Goal: Information Seeking & Learning: Learn about a topic

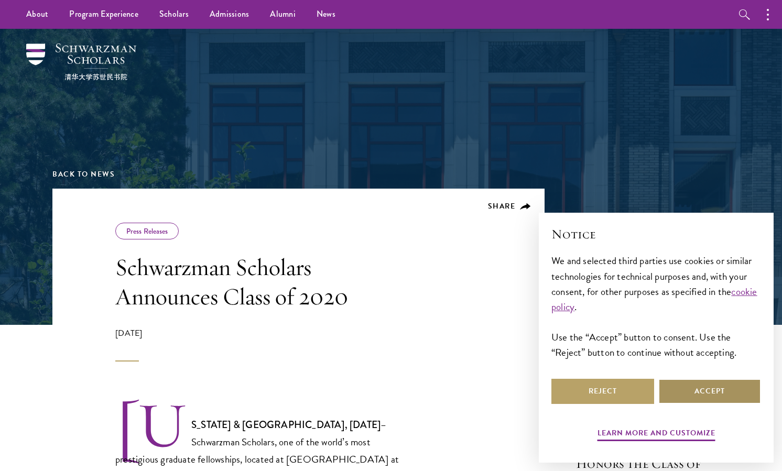
click at [698, 394] on button "Accept" at bounding box center [709, 391] width 103 height 25
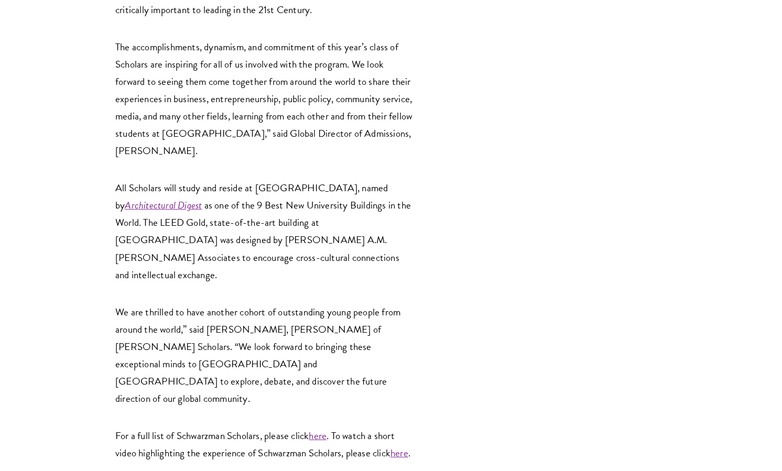
scroll to position [2168, 0]
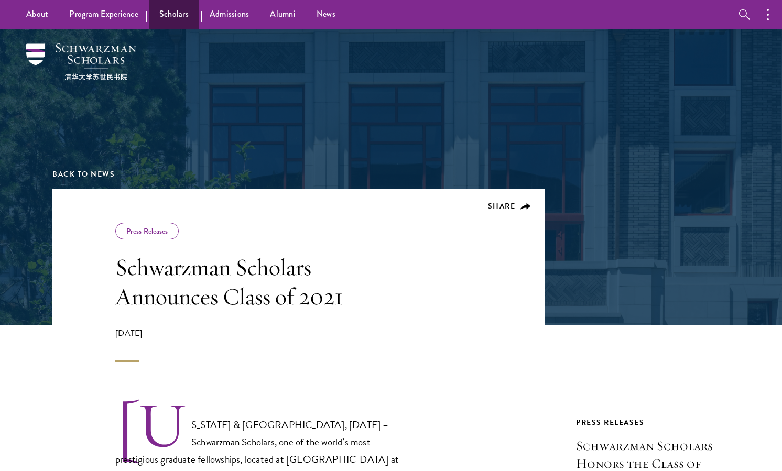
click at [181, 14] on link "Scholars" at bounding box center [174, 14] width 50 height 29
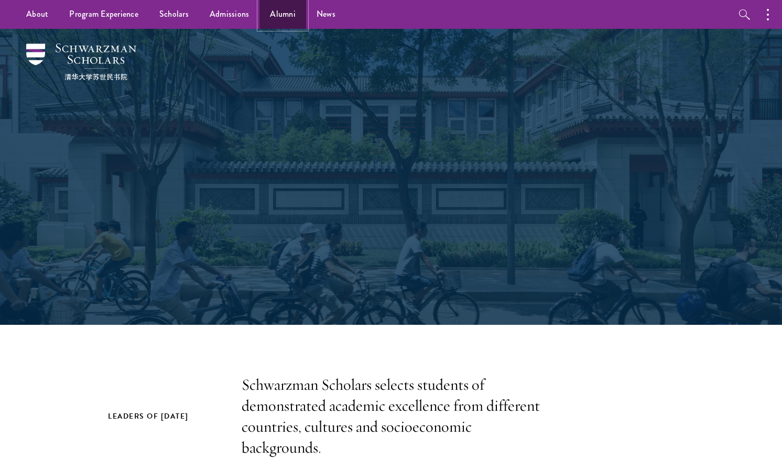
click at [289, 18] on link "Alumni" at bounding box center [282, 14] width 47 height 29
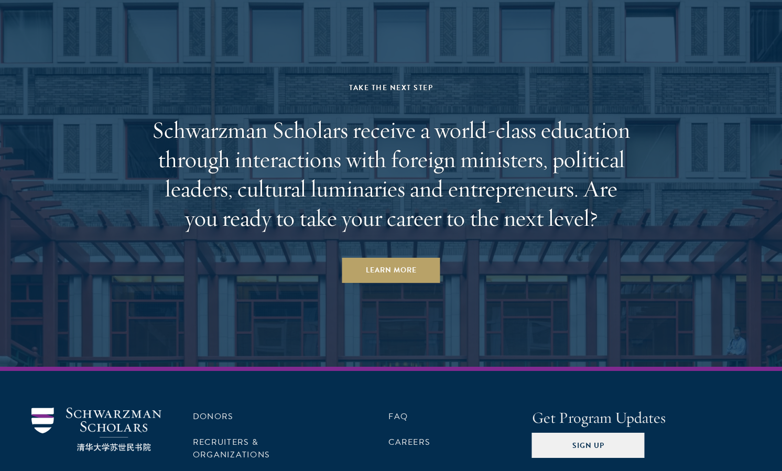
scroll to position [4470, 0]
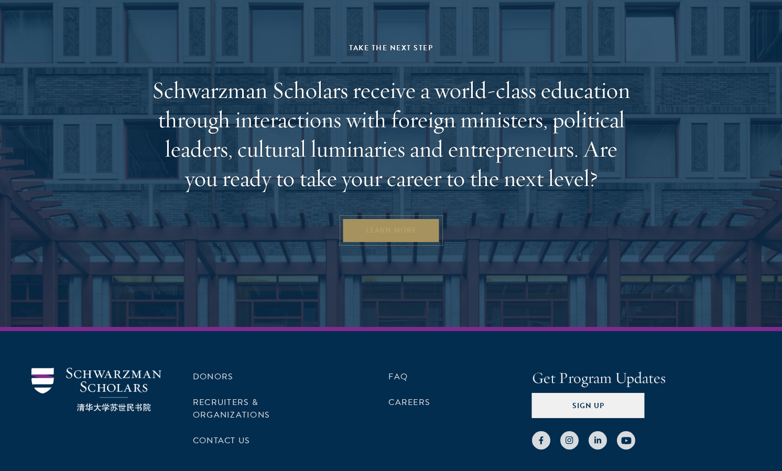
click at [372, 218] on link "Learn More" at bounding box center [391, 230] width 98 height 25
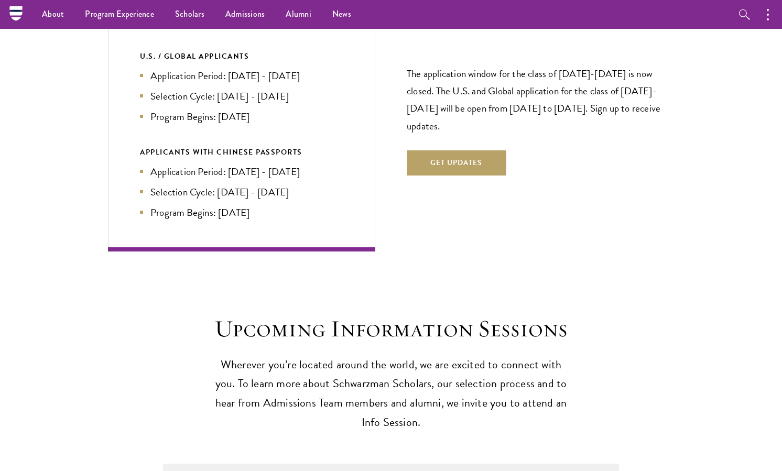
scroll to position [2281, 0]
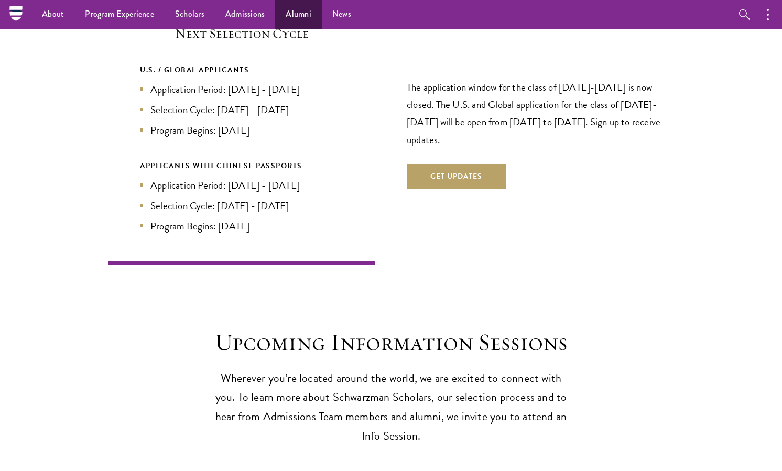
click at [296, 12] on link "Alumni" at bounding box center [298, 14] width 47 height 29
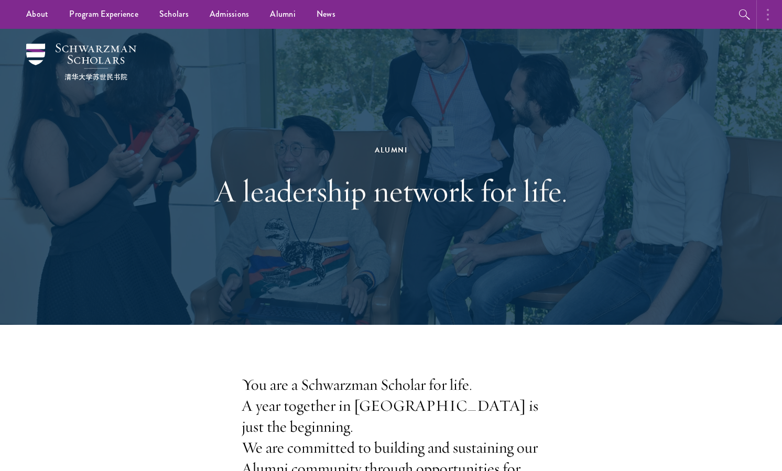
click at [764, 13] on button "button" at bounding box center [770, 14] width 23 height 29
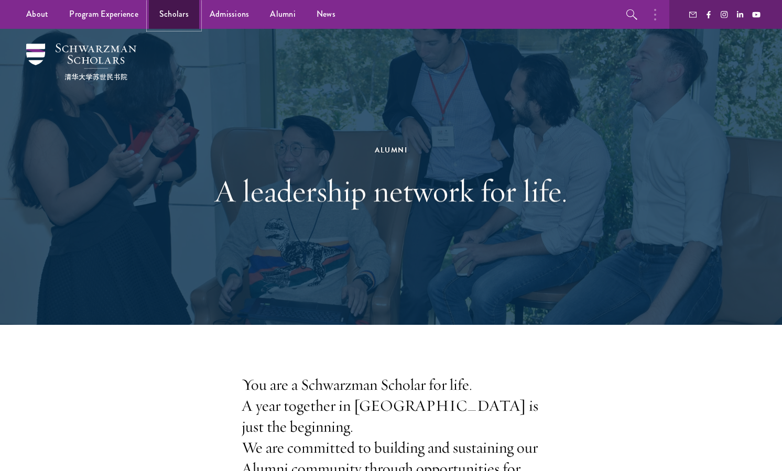
click at [157, 18] on link "Scholars" at bounding box center [174, 14] width 50 height 29
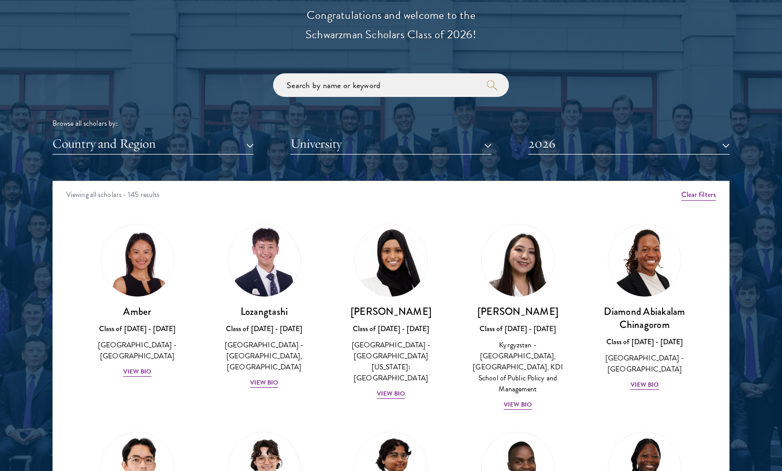
scroll to position [1211, 0]
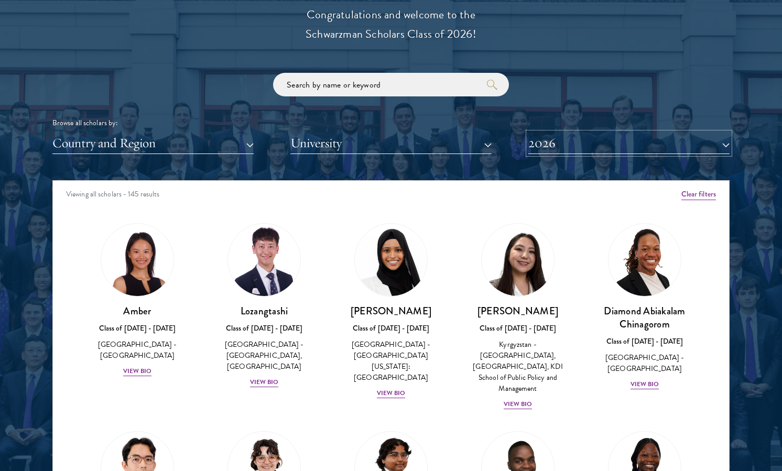
click at [579, 139] on button "2026" at bounding box center [628, 143] width 201 height 21
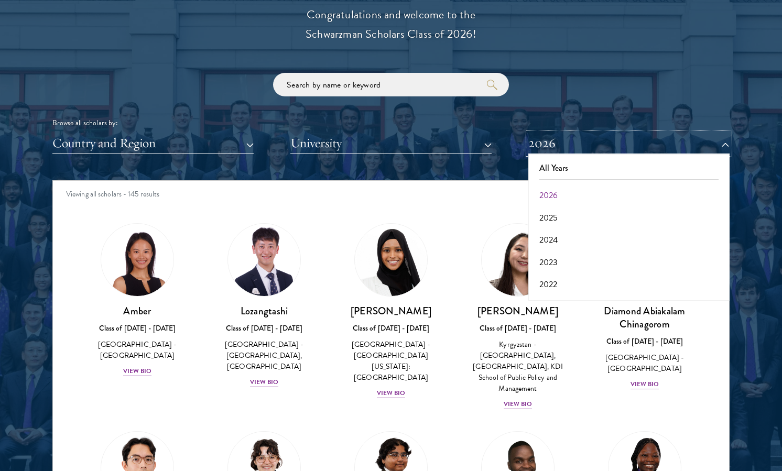
click at [578, 139] on button "2026" at bounding box center [628, 143] width 201 height 21
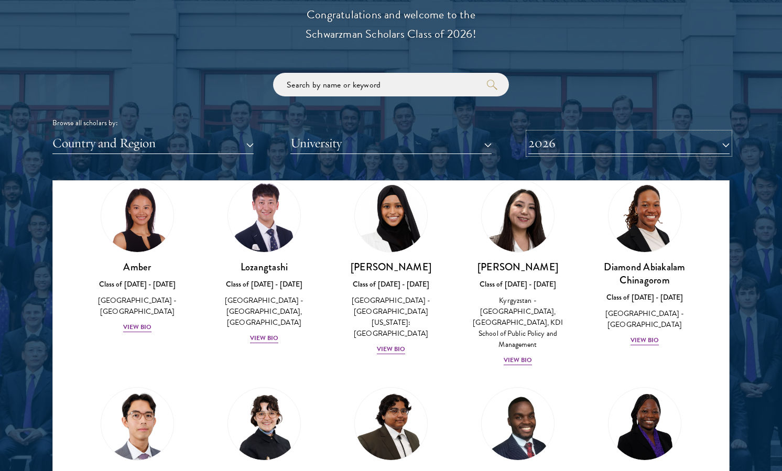
scroll to position [43, 0]
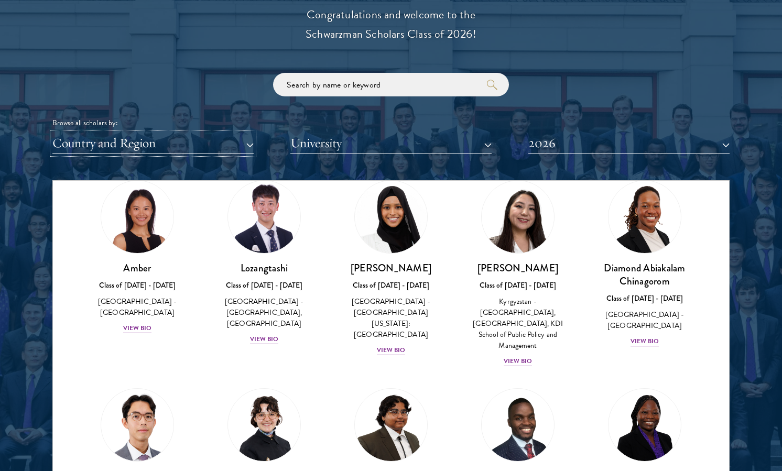
click at [169, 142] on button "Country and Region" at bounding box center [152, 143] width 201 height 21
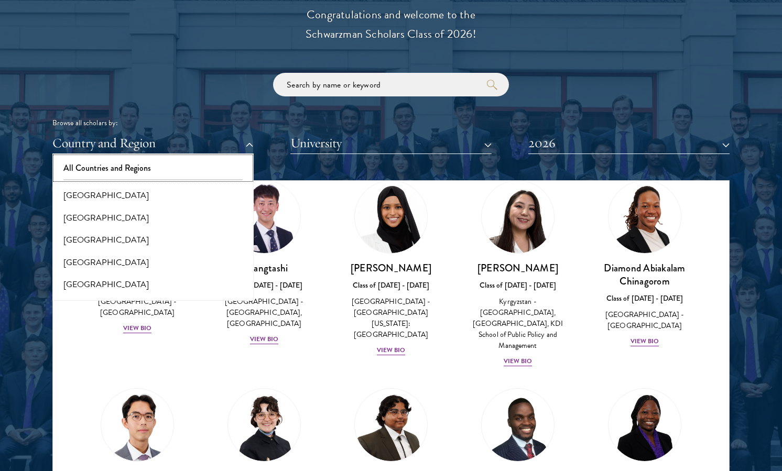
click at [161, 163] on button "All Countries and Regions" at bounding box center [153, 168] width 195 height 22
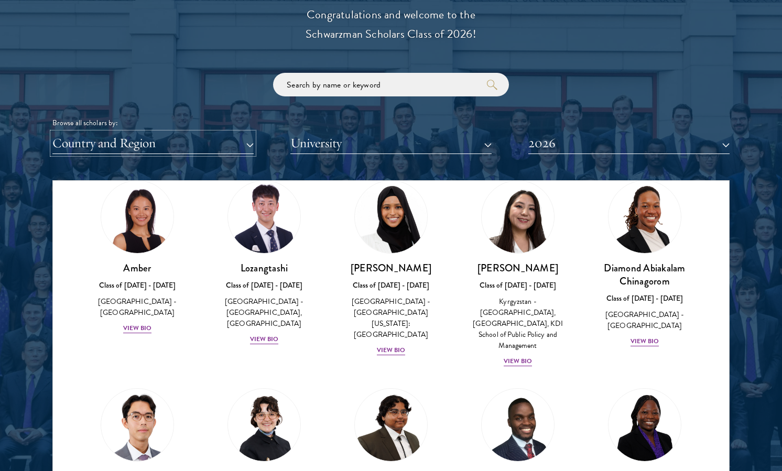
click at [157, 151] on button "Country and Region" at bounding box center [152, 143] width 201 height 21
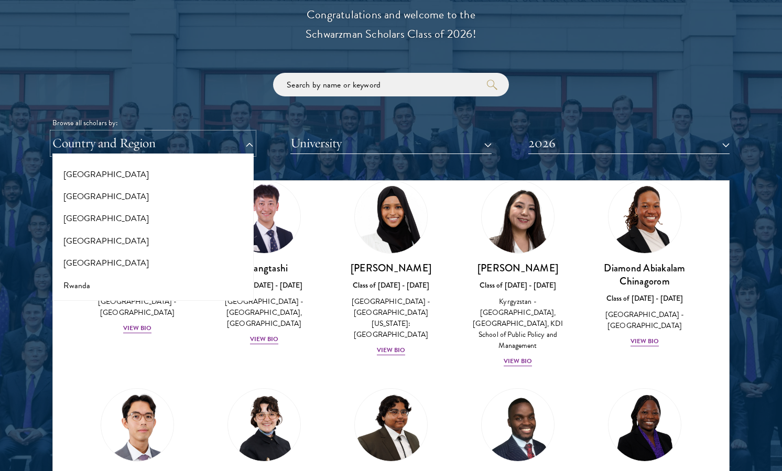
scroll to position [1757, 0]
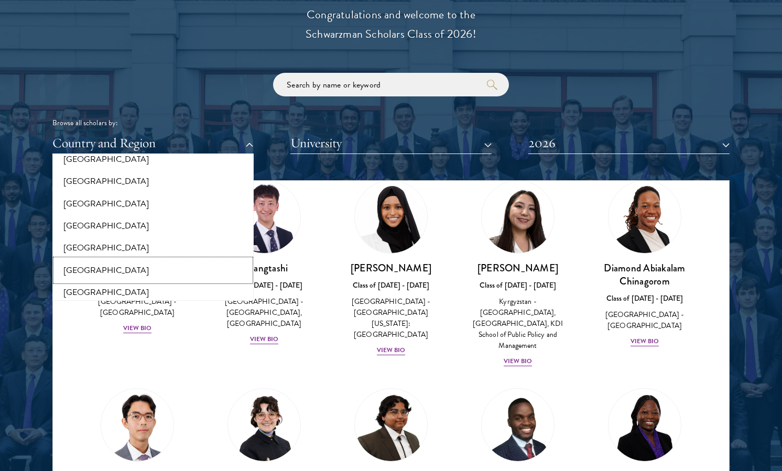
click at [123, 259] on button "[GEOGRAPHIC_DATA]" at bounding box center [153, 270] width 195 height 22
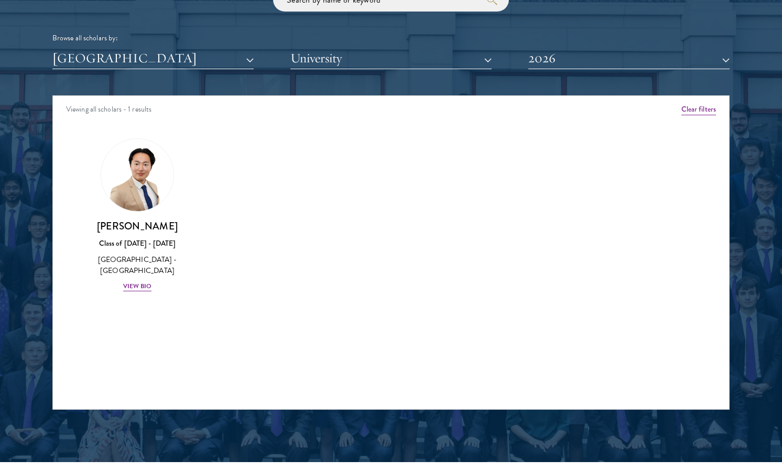
scroll to position [1297, 0]
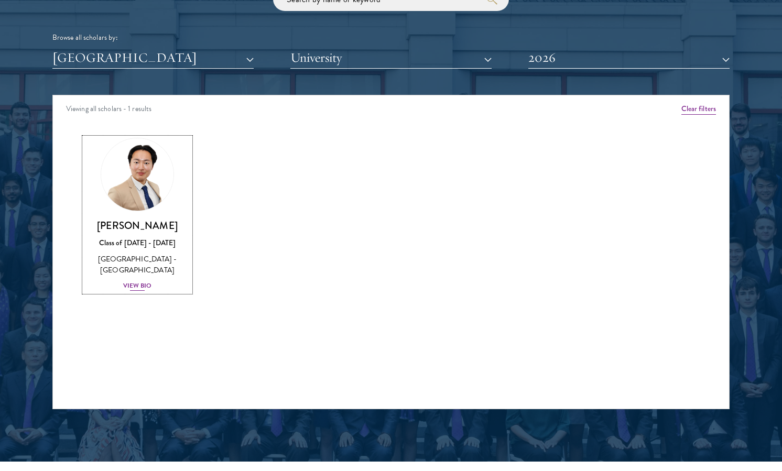
click at [139, 281] on div "View Bio" at bounding box center [137, 286] width 29 height 10
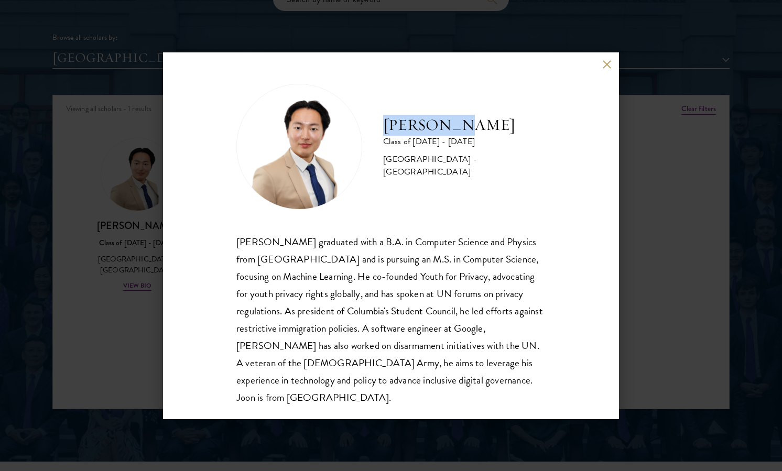
drag, startPoint x: 382, startPoint y: 128, endPoint x: 505, endPoint y: 128, distance: 123.7
click at [505, 129] on div "[PERSON_NAME] Class of [DATE] - [DATE] [GEOGRAPHIC_DATA] - [GEOGRAPHIC_DATA]" at bounding box center [390, 147] width 309 height 126
copy h2 "[PERSON_NAME]"
click at [610, 68] on button at bounding box center [606, 64] width 9 height 9
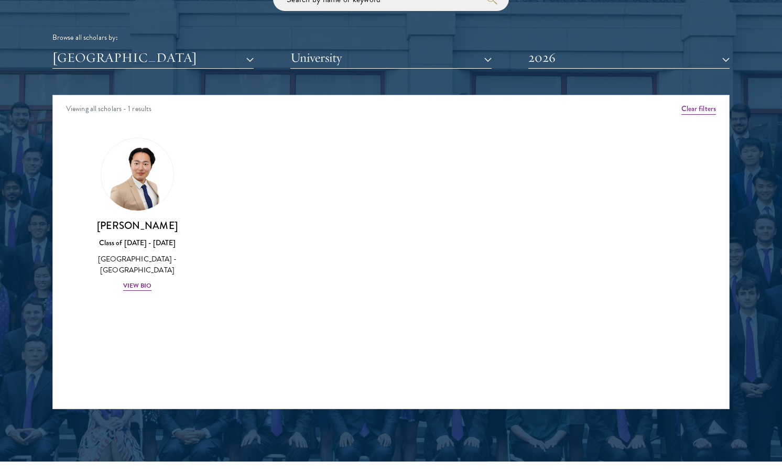
click at [557, 74] on div "Scholar Directory Congratulations and welcome to the Schwarzman Scholars Class …" at bounding box center [390, 142] width 677 height 533
click at [560, 57] on button "2026" at bounding box center [628, 57] width 201 height 21
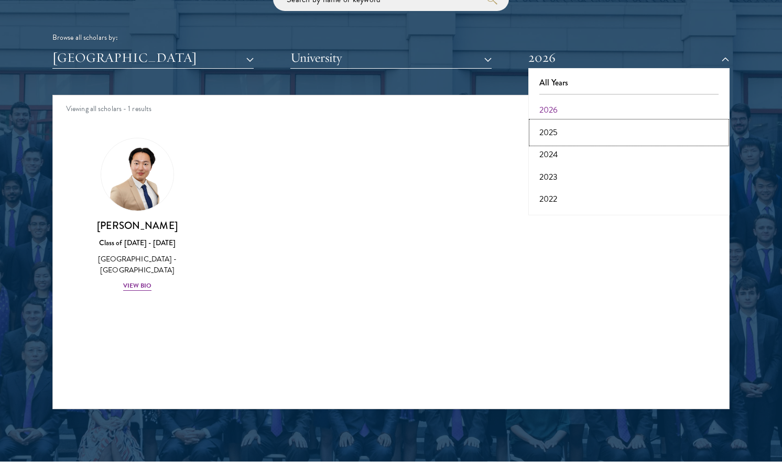
click at [545, 129] on button "2025" at bounding box center [628, 133] width 195 height 22
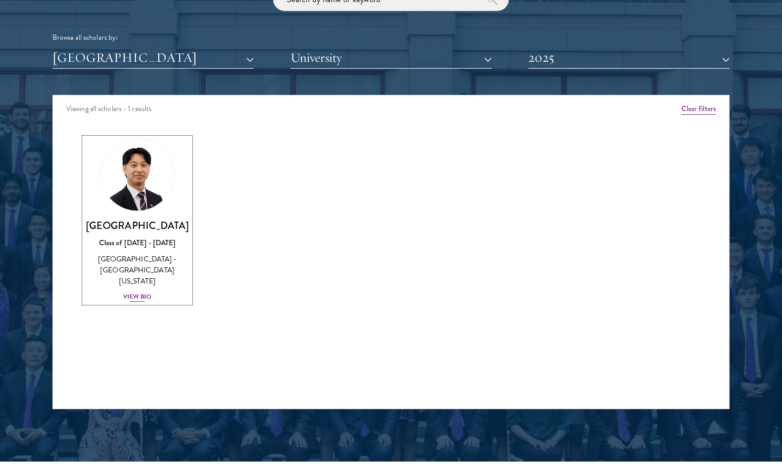
click at [131, 292] on div "View Bio" at bounding box center [137, 297] width 29 height 10
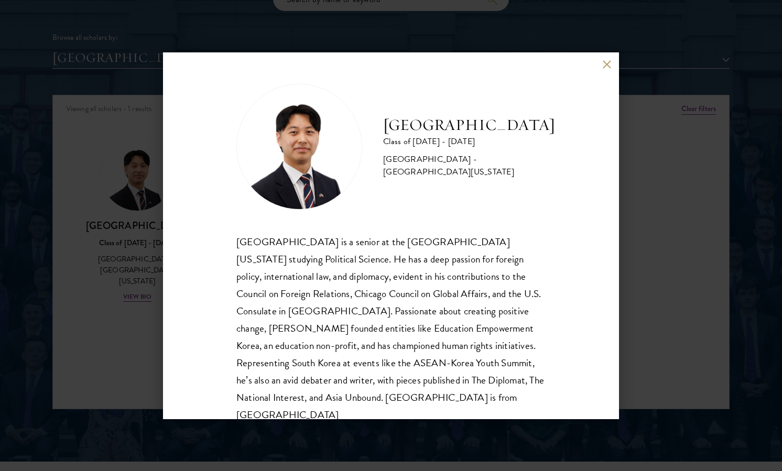
click at [155, 295] on div "[GEOGRAPHIC_DATA] Class of [DATE] - [DATE] [GEOGRAPHIC_DATA] - [GEOGRAPHIC_DATA…" at bounding box center [391, 235] width 782 height 471
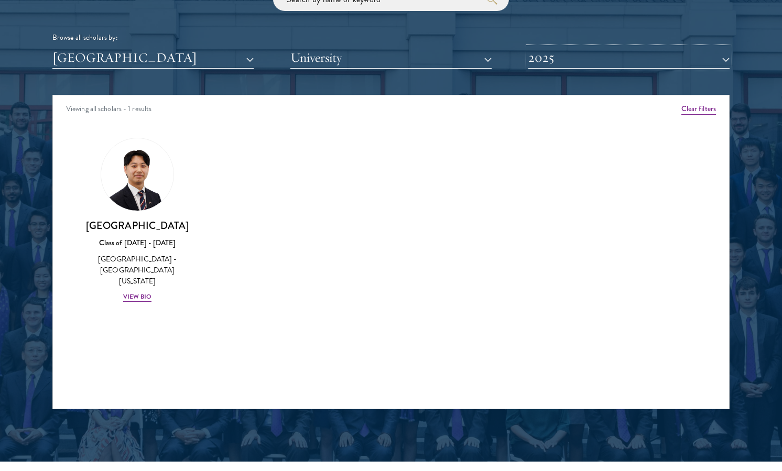
click at [646, 61] on button "2025" at bounding box center [628, 57] width 201 height 21
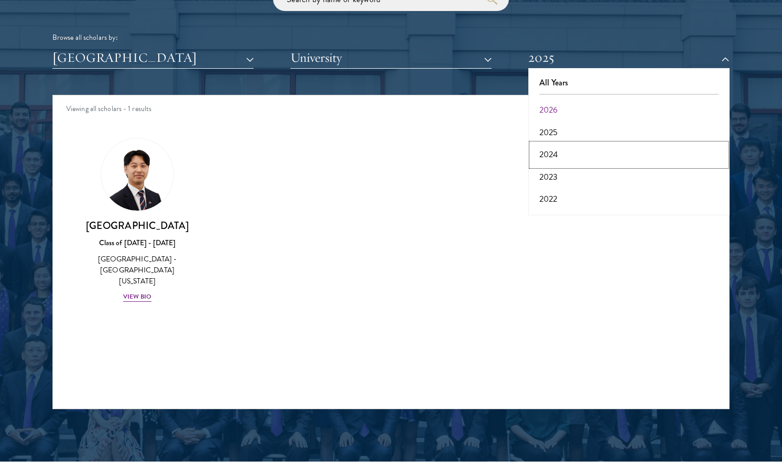
click at [597, 147] on button "2024" at bounding box center [628, 155] width 195 height 22
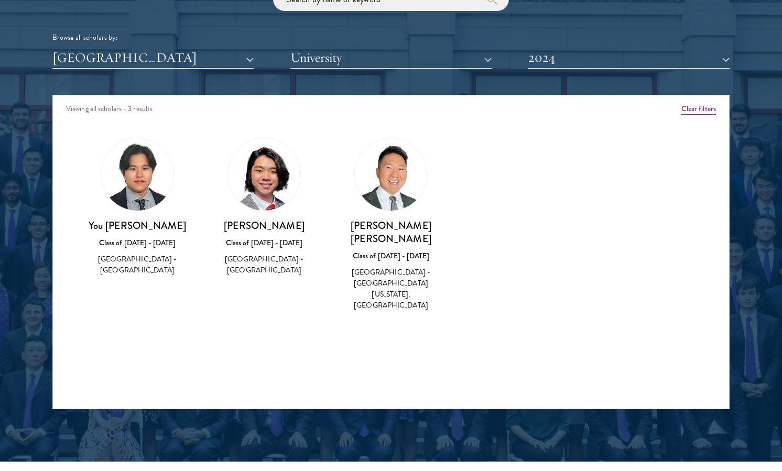
click at [145, 189] on img at bounding box center [137, 174] width 72 height 72
click at [143, 230] on h3 "You [PERSON_NAME]" at bounding box center [137, 225] width 106 height 13
click at [143, 262] on div "[GEOGRAPHIC_DATA] - [GEOGRAPHIC_DATA]" at bounding box center [137, 265] width 106 height 22
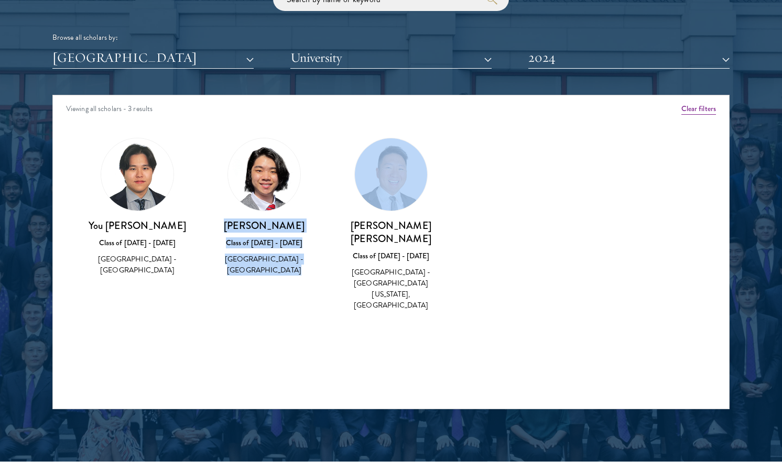
drag, startPoint x: 241, startPoint y: 224, endPoint x: 340, endPoint y: 224, distance: 98.5
click at [340, 224] on div "Amber Class of [DATE] - [DATE] [GEOGRAPHIC_DATA] - [GEOGRAPHIC_DATA] View Bio C…" at bounding box center [391, 234] width 676 height 219
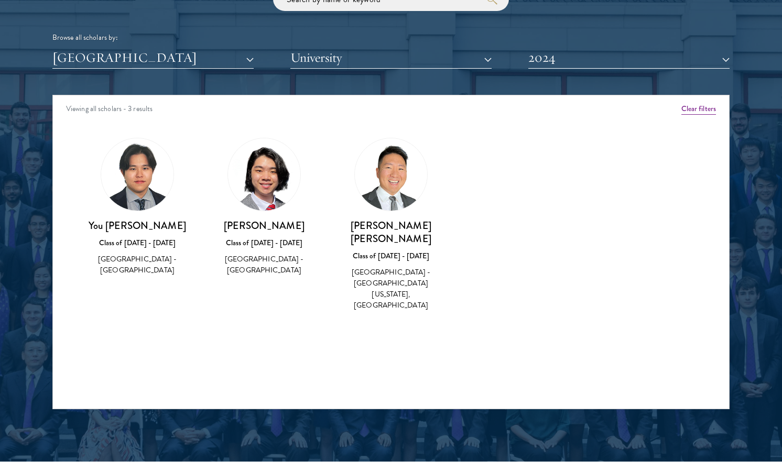
click at [327, 225] on div "[PERSON_NAME] Class of [DATE] - [DATE] [GEOGRAPHIC_DATA] - [GEOGRAPHIC_DATA]" at bounding box center [264, 207] width 127 height 160
drag, startPoint x: 326, startPoint y: 225, endPoint x: 206, endPoint y: 222, distance: 119.5
click at [206, 223] on div "[PERSON_NAME] Class of [DATE] - [DATE] [GEOGRAPHIC_DATA] - [GEOGRAPHIC_DATA]" at bounding box center [264, 207] width 127 height 160
copy h3 "[PERSON_NAME]"
click at [538, 61] on button "2024" at bounding box center [628, 57] width 201 height 21
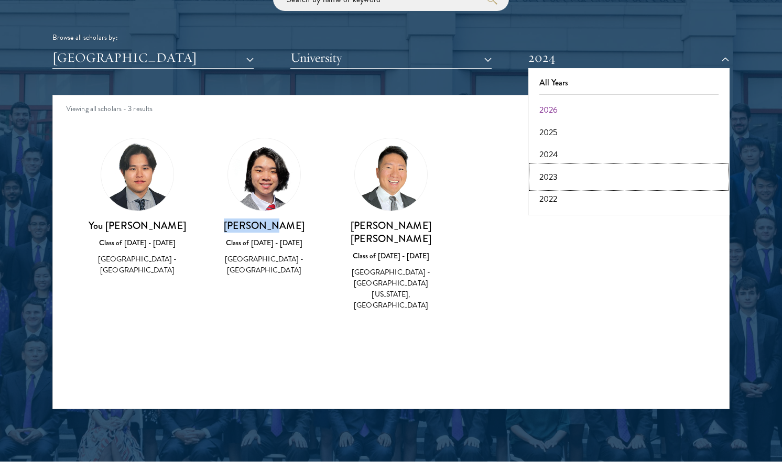
click at [548, 175] on button "2023" at bounding box center [628, 177] width 195 height 22
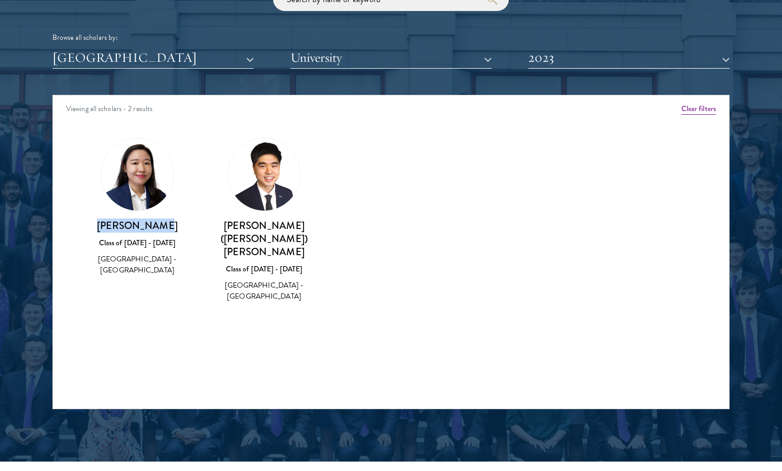
drag, startPoint x: 175, startPoint y: 226, endPoint x: 63, endPoint y: 232, distance: 112.3
click at [63, 232] on div "Amber Class of [DATE] - [DATE] [GEOGRAPHIC_DATA] - [GEOGRAPHIC_DATA] View Bio C…" at bounding box center [391, 230] width 676 height 210
copy h3 "[PERSON_NAME]"
click at [565, 60] on button "2023" at bounding box center [628, 57] width 201 height 21
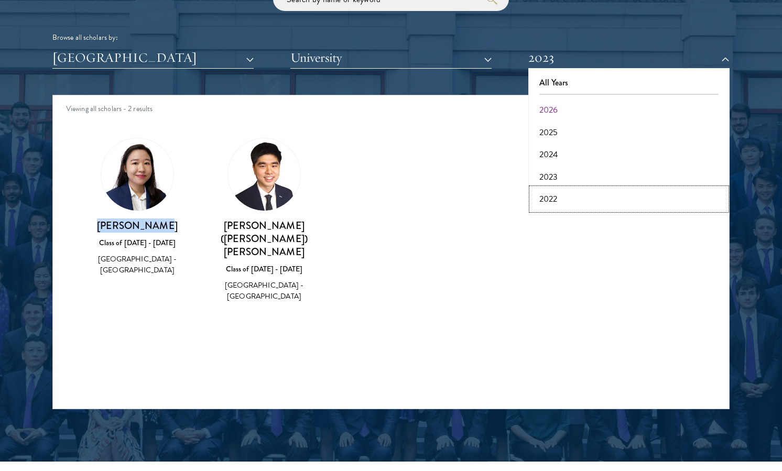
click at [552, 199] on button "2022" at bounding box center [628, 199] width 195 height 22
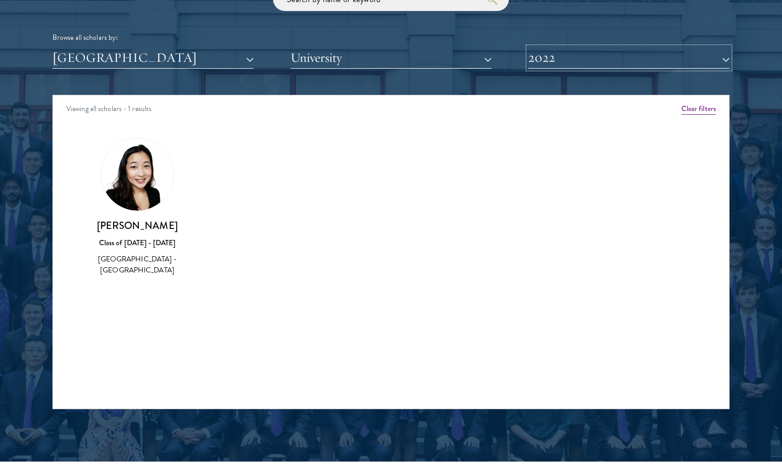
click at [575, 61] on button "2022" at bounding box center [628, 57] width 201 height 21
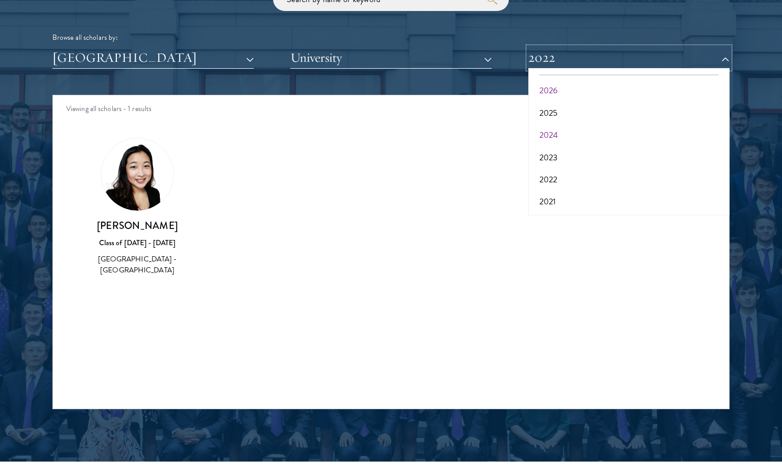
scroll to position [23, 0]
click at [553, 193] on button "2021" at bounding box center [628, 199] width 195 height 22
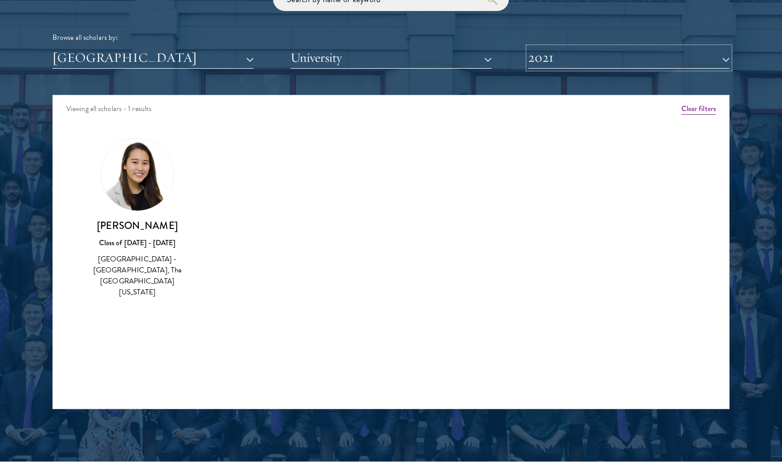
click at [578, 57] on button "2021" at bounding box center [628, 57] width 201 height 21
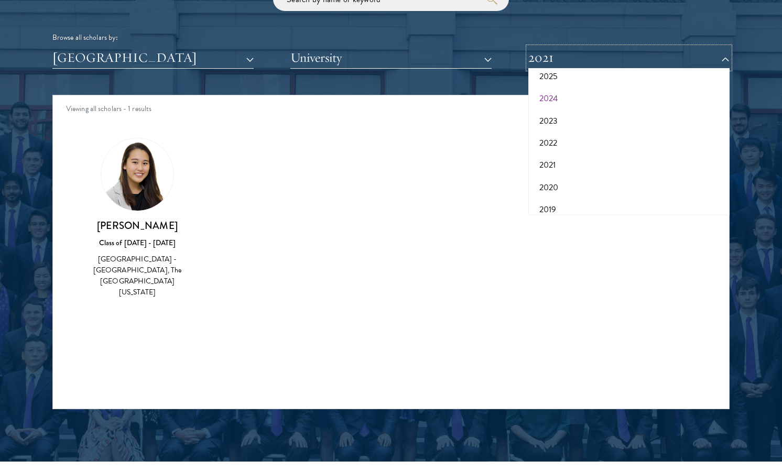
scroll to position [64, 0]
click at [558, 175] on button "2020" at bounding box center [628, 180] width 195 height 22
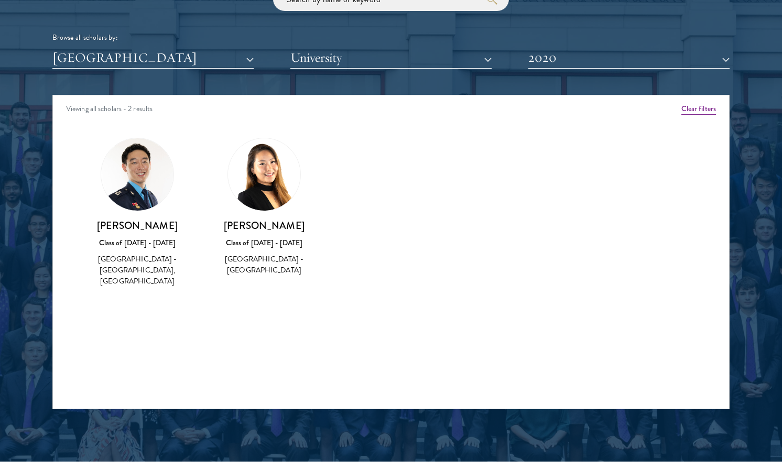
click at [582, 78] on div "Scholar Directory Congratulations and welcome to the Schwarzman Scholars Class …" at bounding box center [390, 142] width 677 height 533
click at [591, 70] on div "Scholar Directory Congratulations and welcome to the Schwarzman Scholars Class …" at bounding box center [390, 142] width 677 height 533
click at [586, 64] on button "2020" at bounding box center [628, 57] width 201 height 21
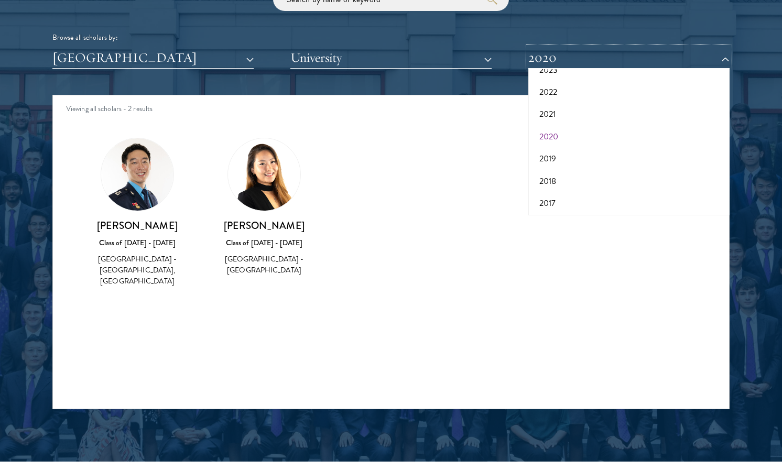
scroll to position [107, 0]
click at [559, 180] on button "2018" at bounding box center [628, 181] width 195 height 22
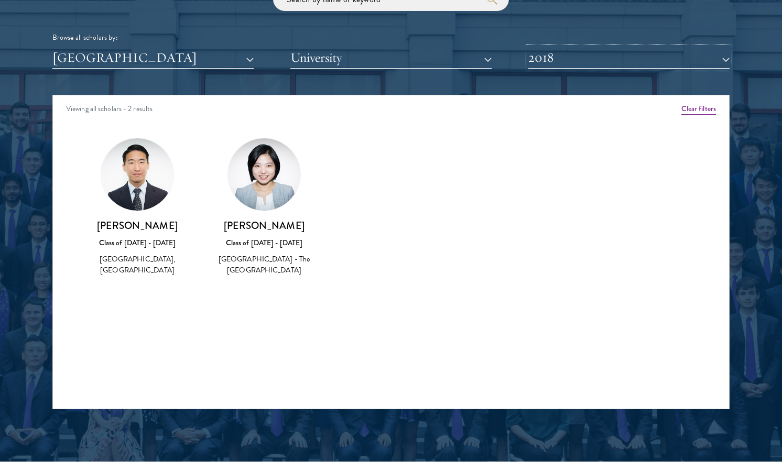
click at [585, 61] on button "2018" at bounding box center [628, 57] width 201 height 21
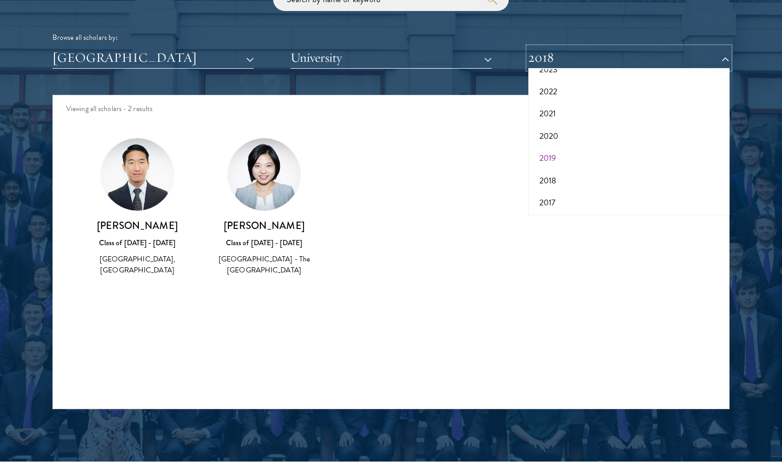
scroll to position [109, 0]
click at [565, 197] on button "2017" at bounding box center [628, 201] width 195 height 22
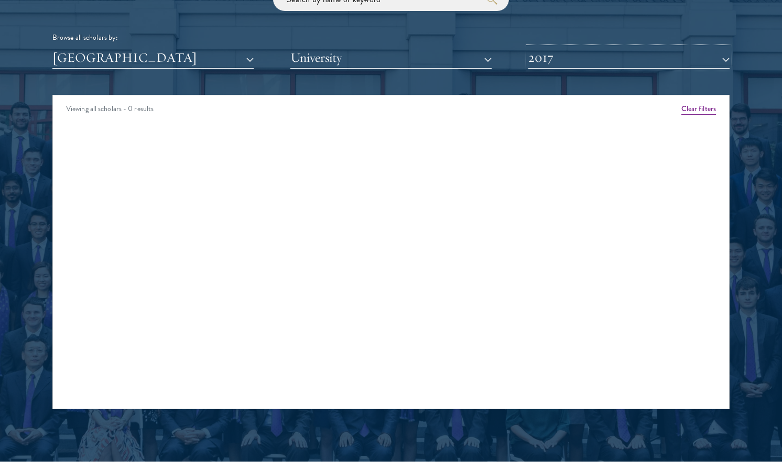
click at [581, 62] on button "2017" at bounding box center [628, 57] width 201 height 21
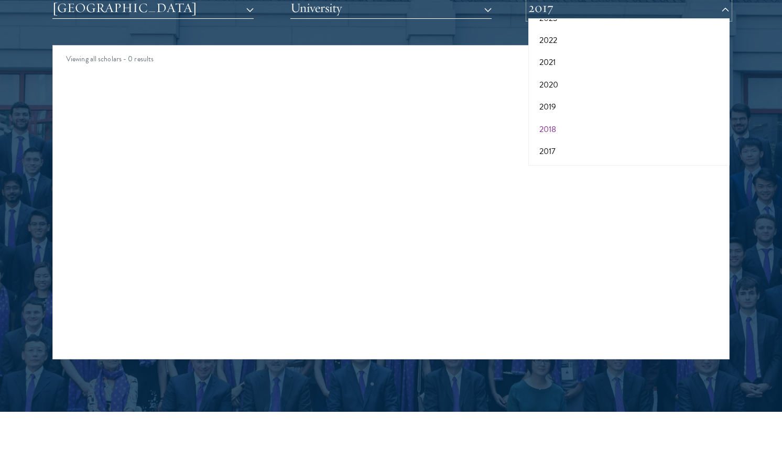
scroll to position [1348, 0]
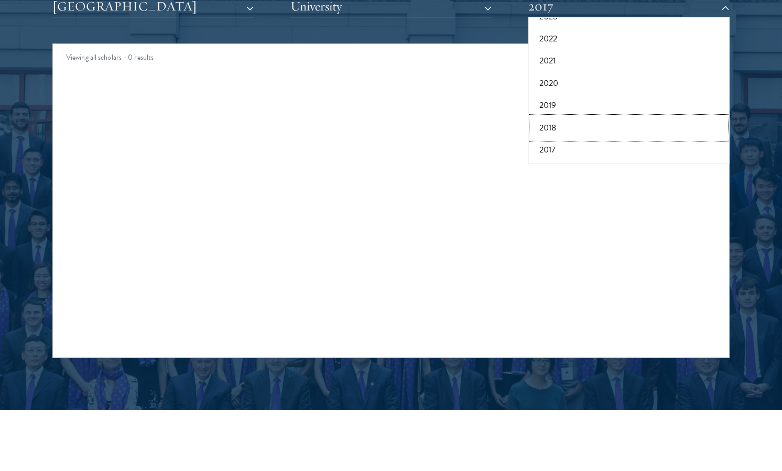
click at [559, 128] on button "2018" at bounding box center [628, 128] width 195 height 22
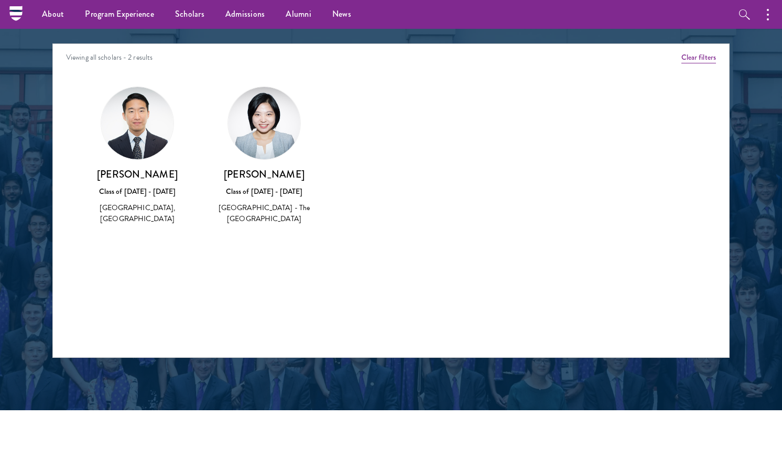
scroll to position [1232, 0]
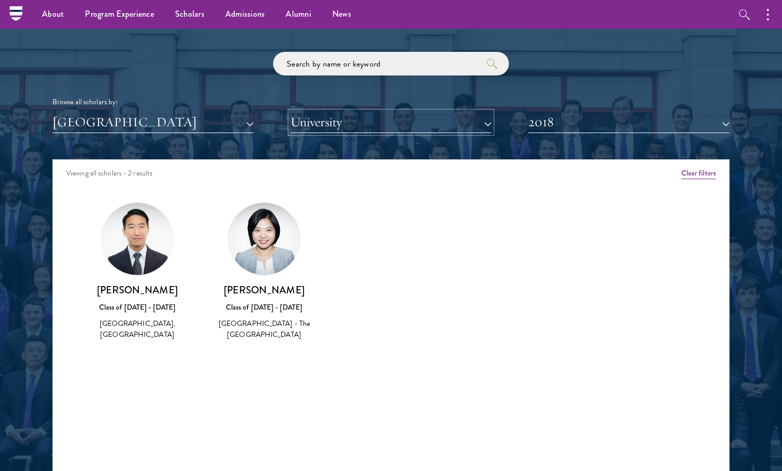
click at [409, 123] on button "University" at bounding box center [390, 122] width 201 height 21
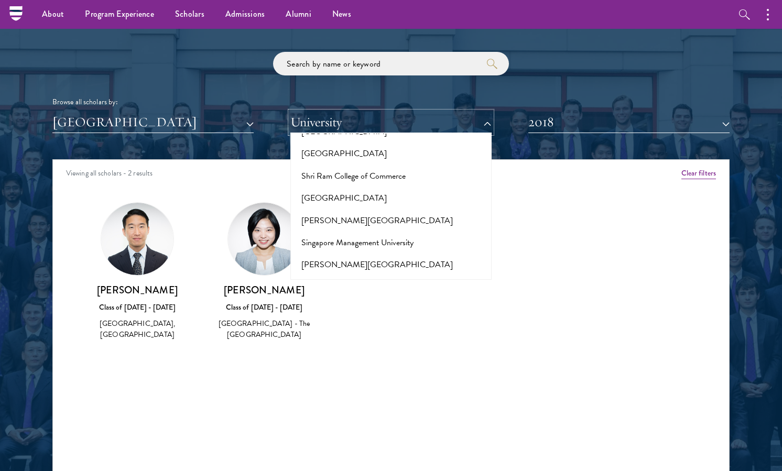
scroll to position [5840, 0]
click at [396, 411] on button "[GEOGRAPHIC_DATA]" at bounding box center [390, 422] width 195 height 22
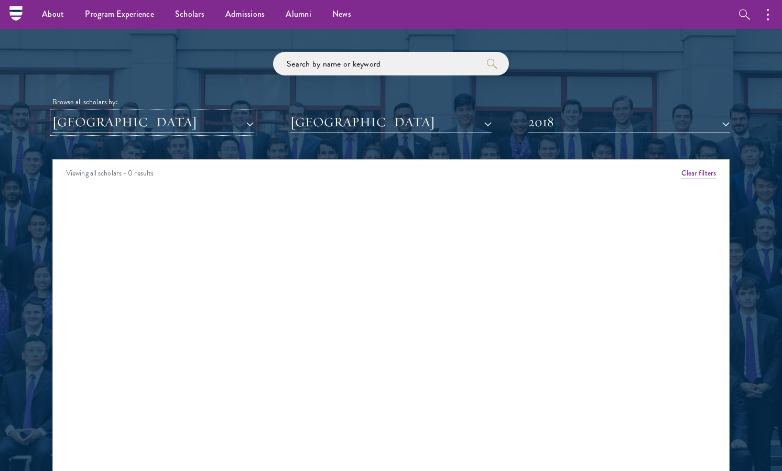
click at [224, 129] on button "[GEOGRAPHIC_DATA]" at bounding box center [152, 122] width 201 height 21
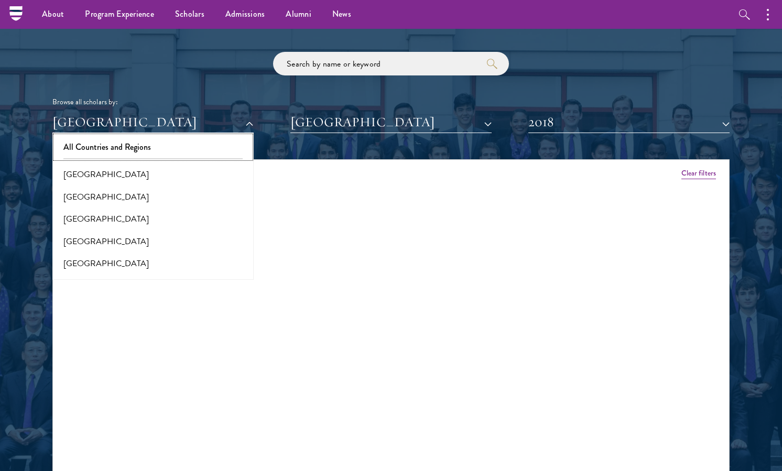
click at [205, 148] on button "All Countries and Regions" at bounding box center [153, 147] width 195 height 22
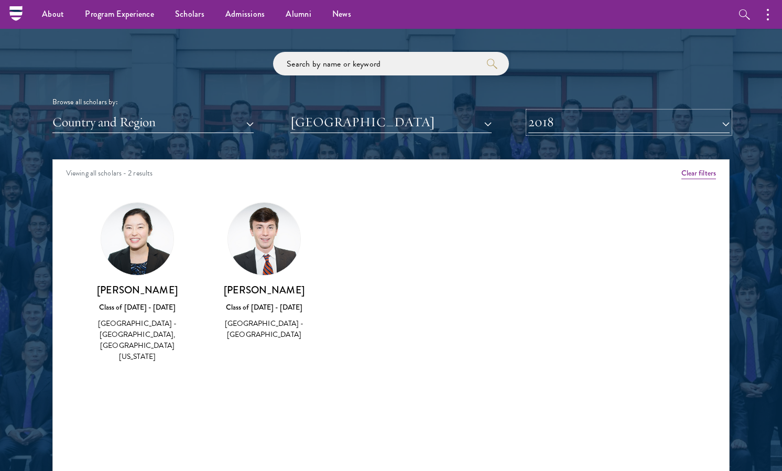
click at [561, 129] on button "2018" at bounding box center [628, 122] width 201 height 21
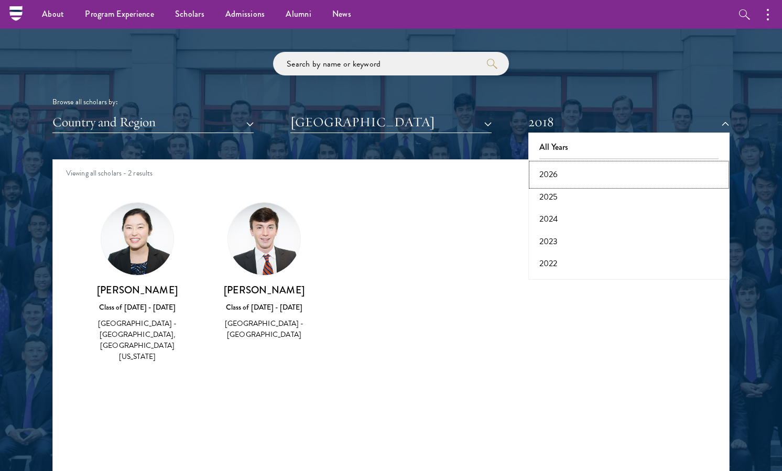
click at [570, 170] on button "2026" at bounding box center [628, 175] width 195 height 22
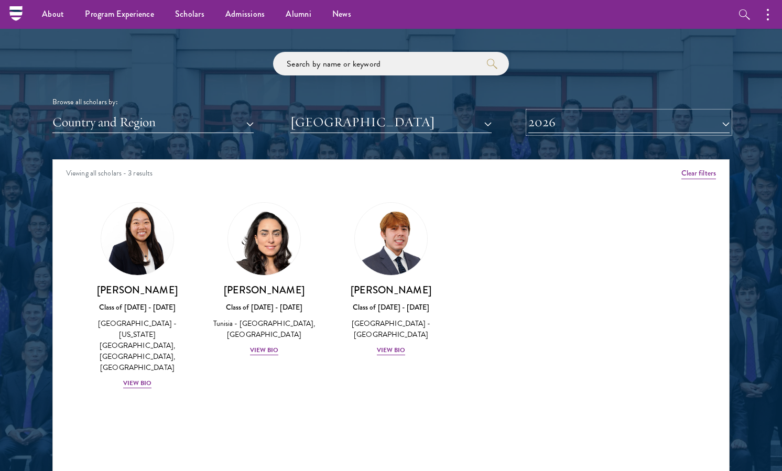
click at [578, 127] on button "2026" at bounding box center [628, 122] width 201 height 21
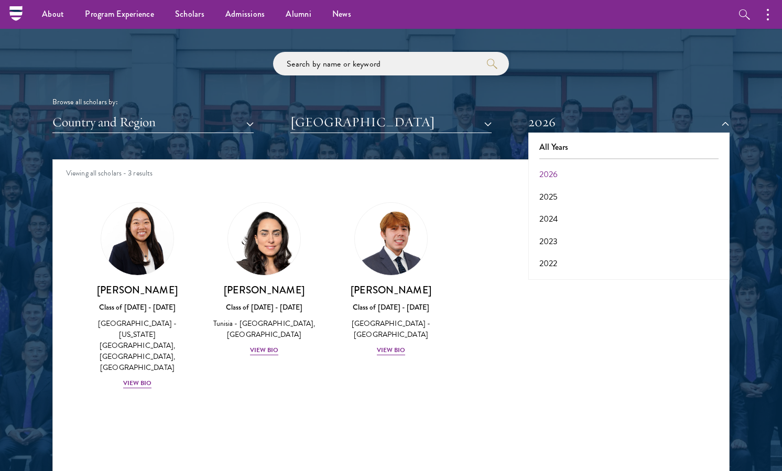
click at [328, 345] on div "[PERSON_NAME] Class of [DATE] - [DATE] [GEOGRAPHIC_DATA] - [GEOGRAPHIC_DATA] Vi…" at bounding box center [391, 279] width 127 height 175
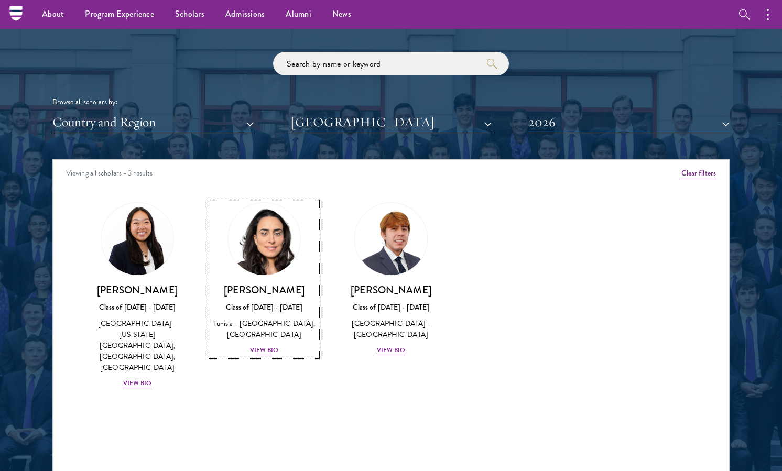
click at [269, 350] on div "View Bio" at bounding box center [264, 350] width 29 height 10
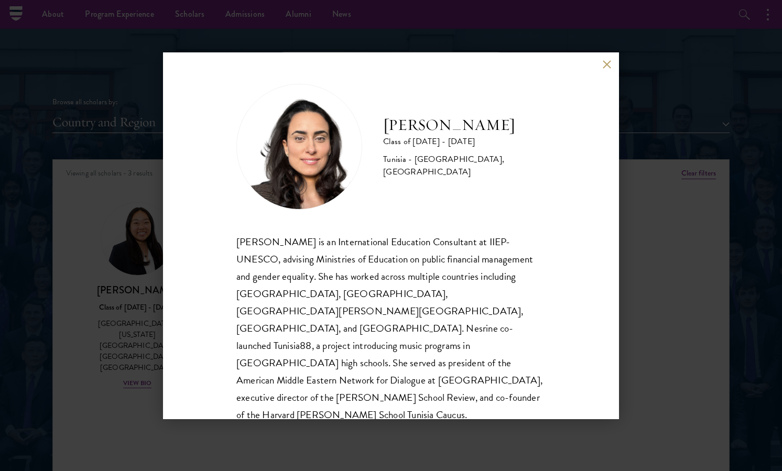
click at [266, 439] on div "[PERSON_NAME] Class of [DATE] - [DATE] [GEOGRAPHIC_DATA] - [GEOGRAPHIC_DATA], […" at bounding box center [391, 235] width 782 height 471
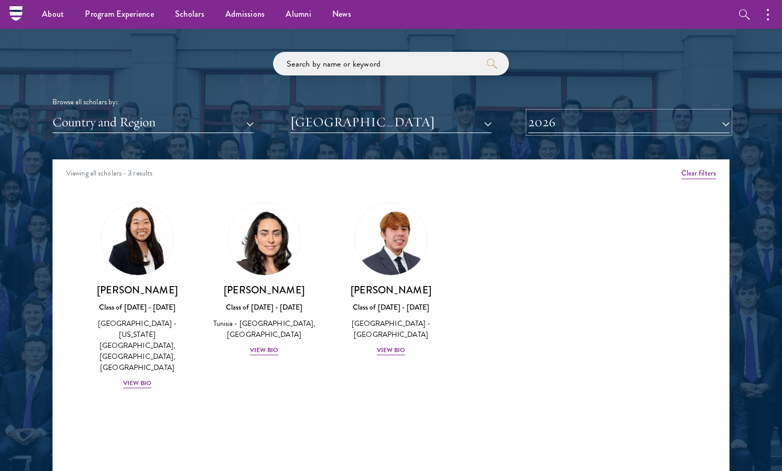
click at [591, 128] on button "2026" at bounding box center [628, 122] width 201 height 21
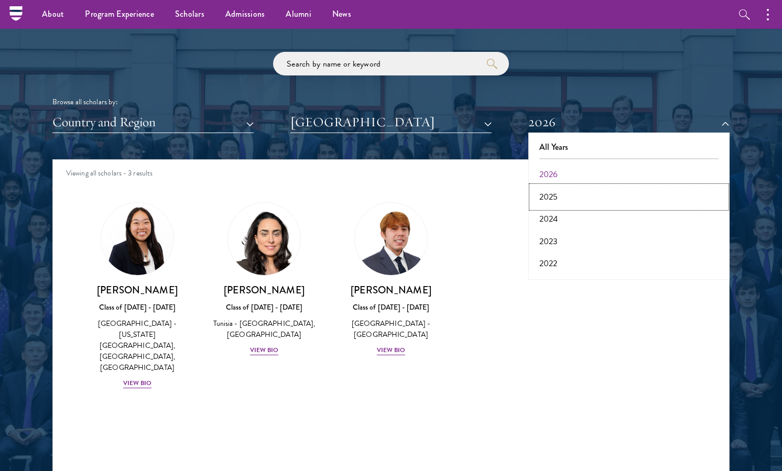
click at [561, 201] on button "2025" at bounding box center [628, 197] width 195 height 22
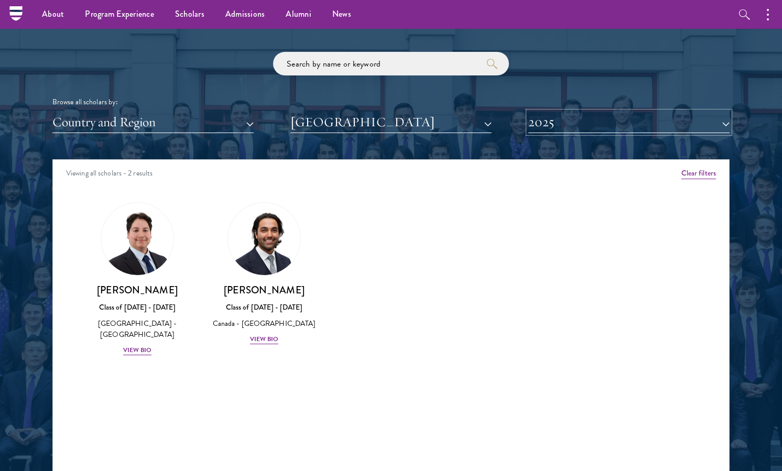
click at [584, 127] on button "2025" at bounding box center [628, 122] width 201 height 21
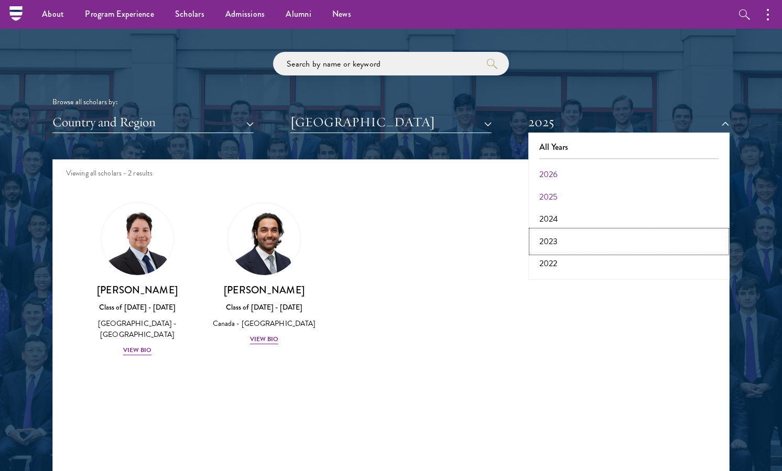
drag, startPoint x: 558, startPoint y: 237, endPoint x: 566, endPoint y: 206, distance: 31.9
click at [566, 206] on div "All Years 2026 2025 2024 2023 2022 2021 2020 2019 2018 2017" at bounding box center [628, 206] width 201 height 147
click at [557, 216] on button "2024" at bounding box center [628, 219] width 195 height 22
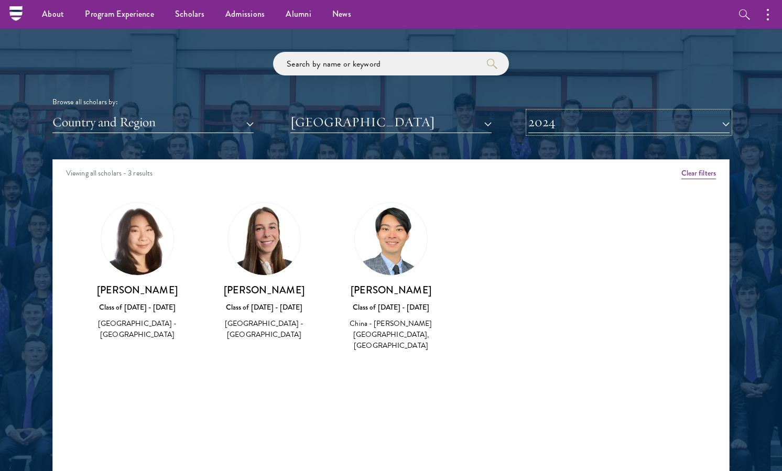
click at [593, 133] on button "2024" at bounding box center [628, 122] width 201 height 21
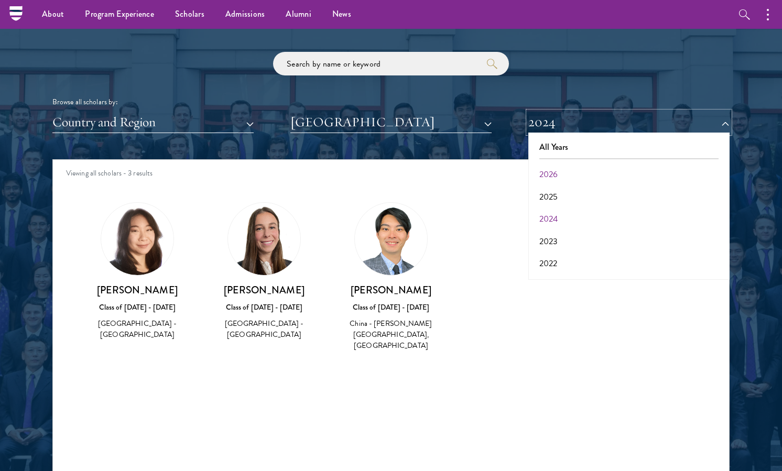
scroll to position [14, 0]
click at [566, 229] on button "2023" at bounding box center [628, 228] width 195 height 22
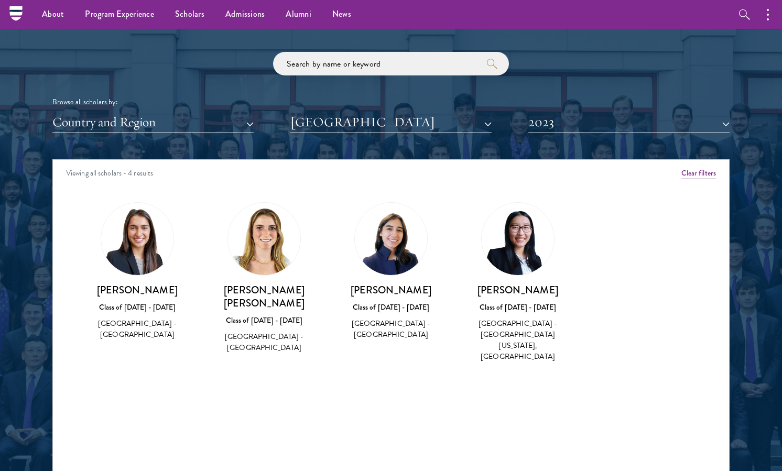
click at [135, 292] on h3 "[PERSON_NAME]" at bounding box center [137, 290] width 106 height 13
copy div "[PERSON_NAME]"
click at [550, 126] on button "2023" at bounding box center [628, 122] width 201 height 21
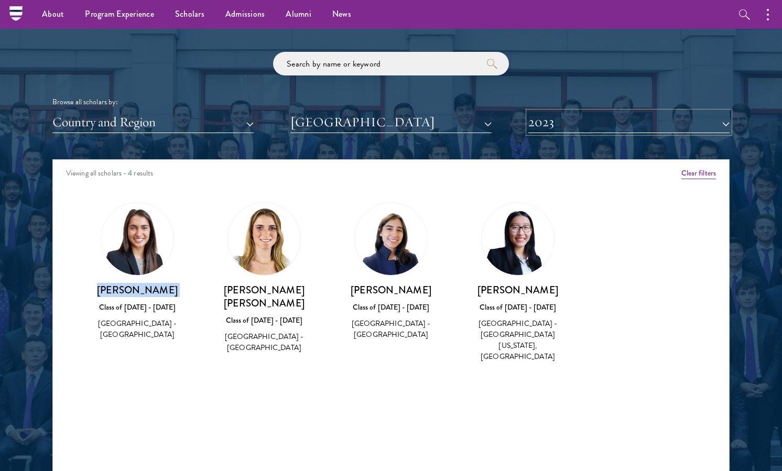
click at [550, 126] on button "2023" at bounding box center [628, 122] width 201 height 21
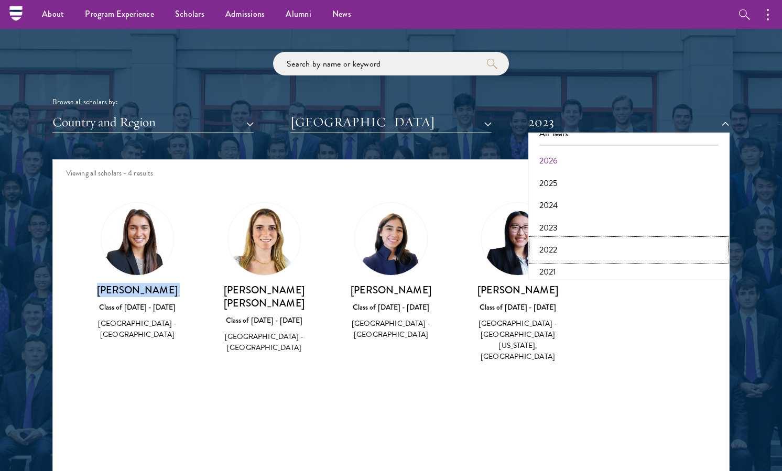
click at [548, 254] on button "2022" at bounding box center [628, 250] width 195 height 22
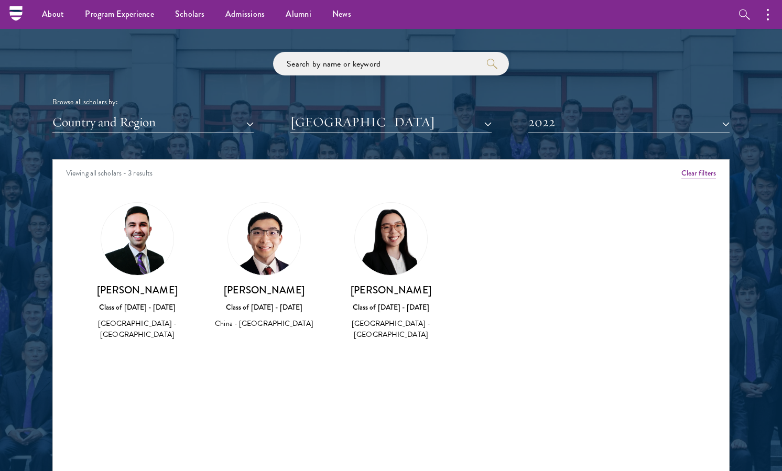
click at [568, 133] on div "Scholar Directory Congratulations and welcome to the Schwarzman Scholars Class …" at bounding box center [390, 207] width 677 height 533
click at [569, 128] on button "2022" at bounding box center [628, 122] width 201 height 21
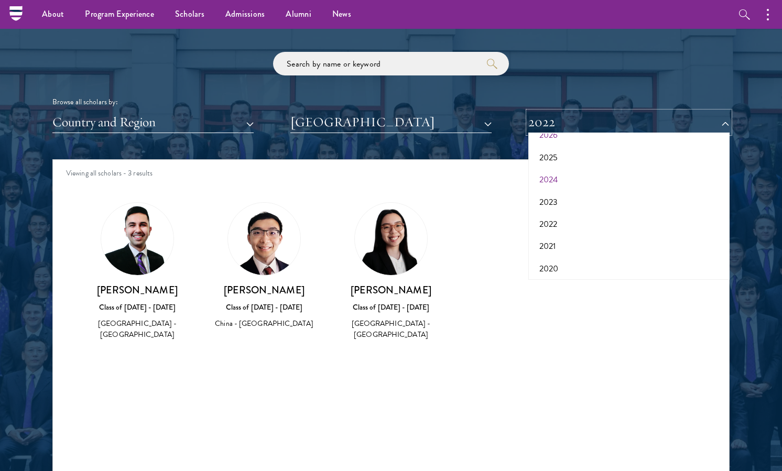
scroll to position [57, 0]
click at [551, 226] on button "2021" at bounding box center [628, 229] width 195 height 22
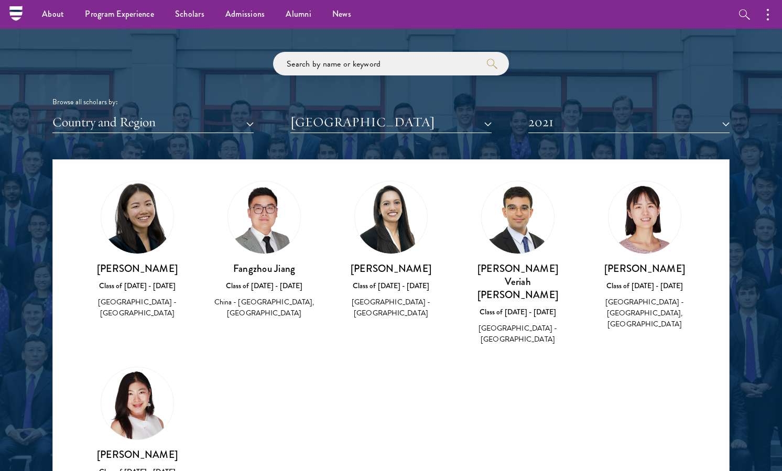
scroll to position [24, 0]
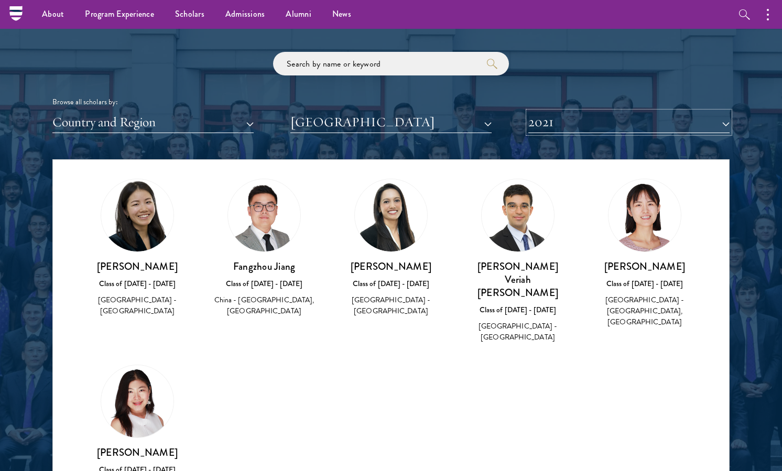
click at [569, 127] on button "2021" at bounding box center [628, 122] width 201 height 21
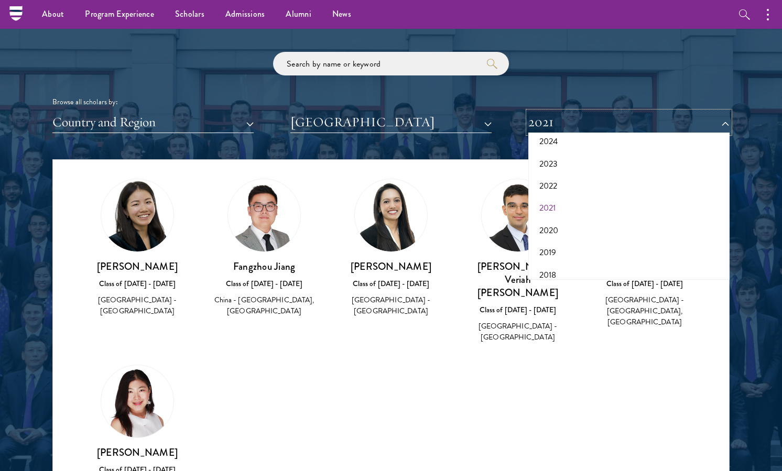
scroll to position [82, 0]
click at [560, 228] on button "2020" at bounding box center [628, 226] width 195 height 22
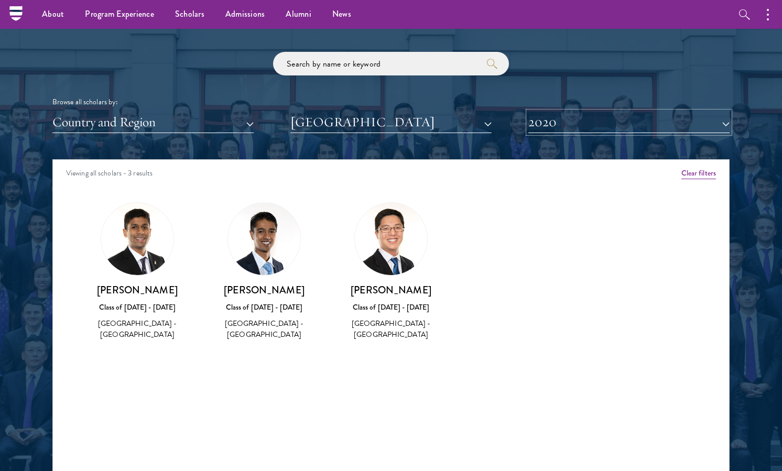
click at [578, 128] on button "2020" at bounding box center [628, 122] width 201 height 21
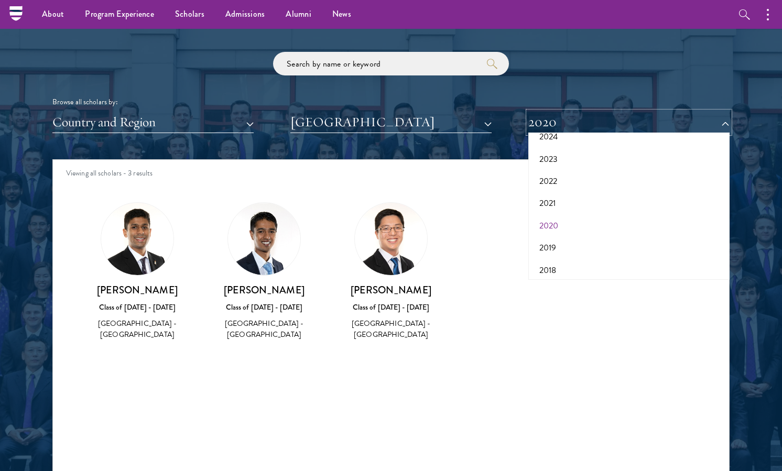
scroll to position [102, 0]
click at [561, 231] on button "2019" at bounding box center [628, 228] width 195 height 22
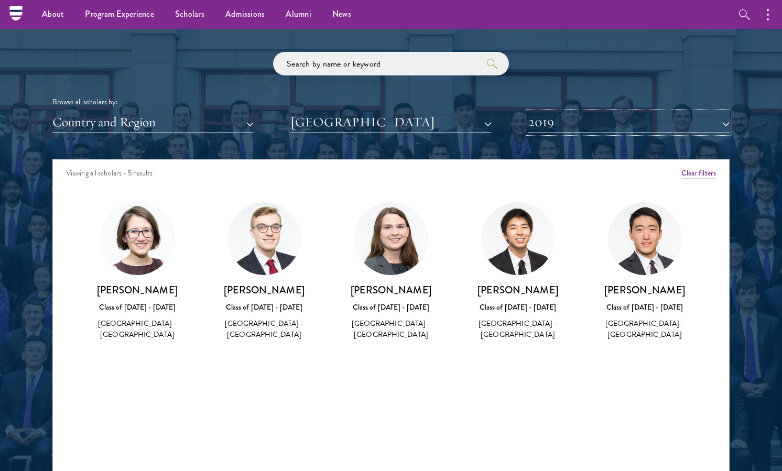
click at [598, 127] on button "2019" at bounding box center [628, 122] width 201 height 21
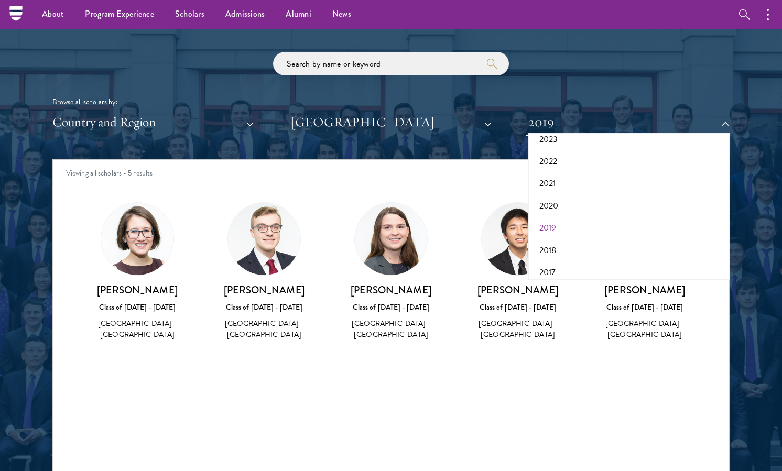
scroll to position [109, 0]
click at [582, 235] on button "2018" at bounding box center [628, 244] width 195 height 22
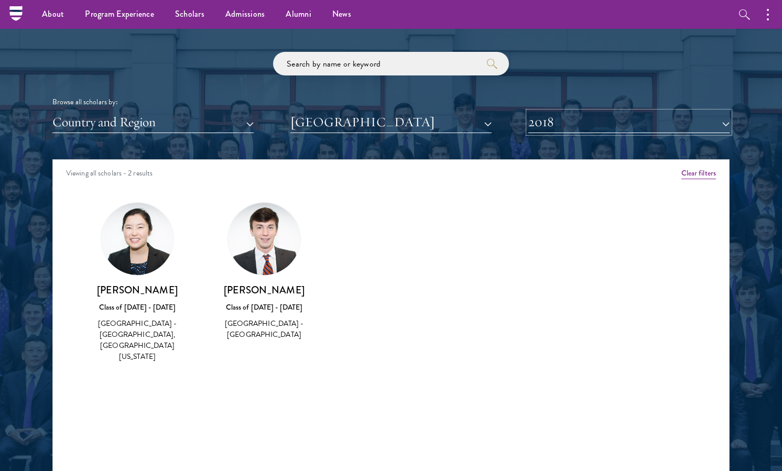
click at [596, 132] on button "2018" at bounding box center [628, 122] width 201 height 21
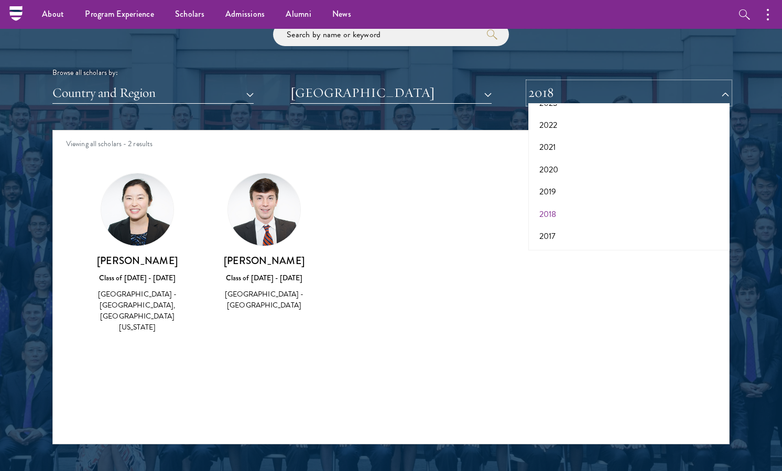
scroll to position [1269, 0]
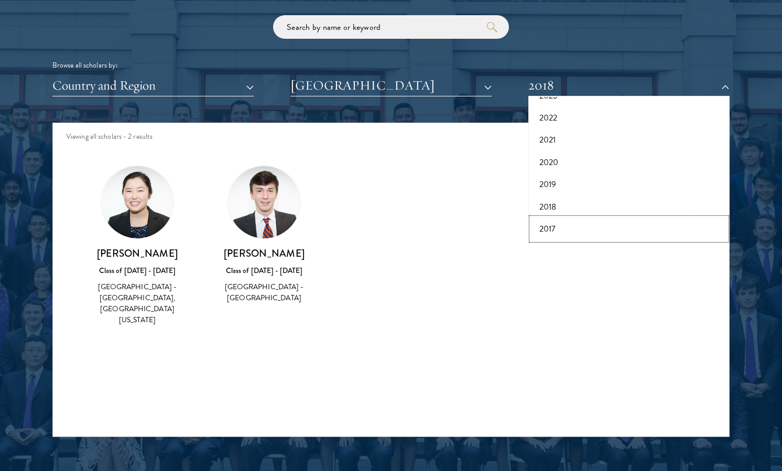
click at [547, 233] on button "2017" at bounding box center [628, 229] width 195 height 22
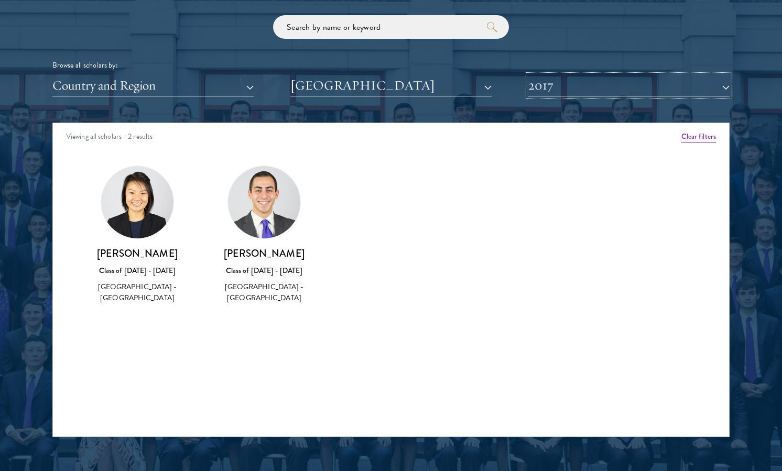
click at [595, 94] on button "2017" at bounding box center [628, 85] width 201 height 21
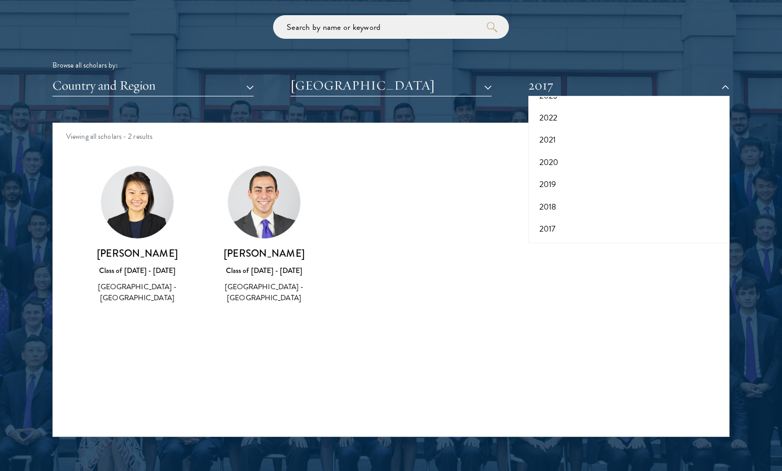
click at [495, 200] on div "Amber Class of [DATE] - [DATE] [GEOGRAPHIC_DATA] - [GEOGRAPHIC_DATA] View Bio C…" at bounding box center [391, 244] width 676 height 183
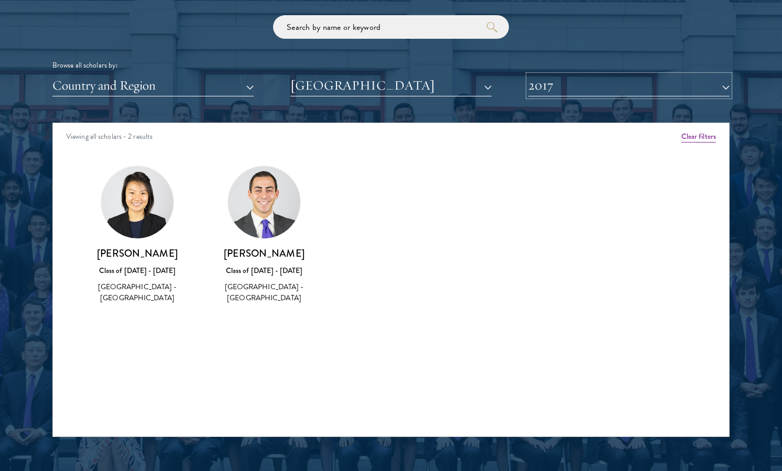
click at [557, 84] on button "2017" at bounding box center [628, 85] width 201 height 21
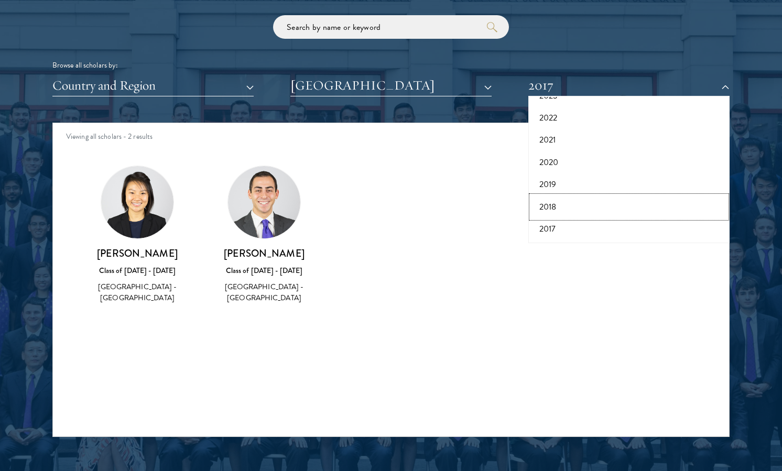
click at [547, 210] on button "2018" at bounding box center [628, 207] width 195 height 22
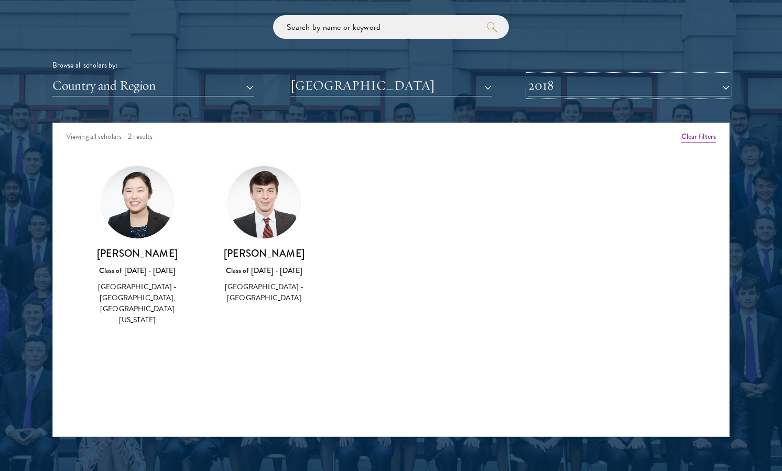
click at [568, 92] on button "2018" at bounding box center [628, 85] width 201 height 21
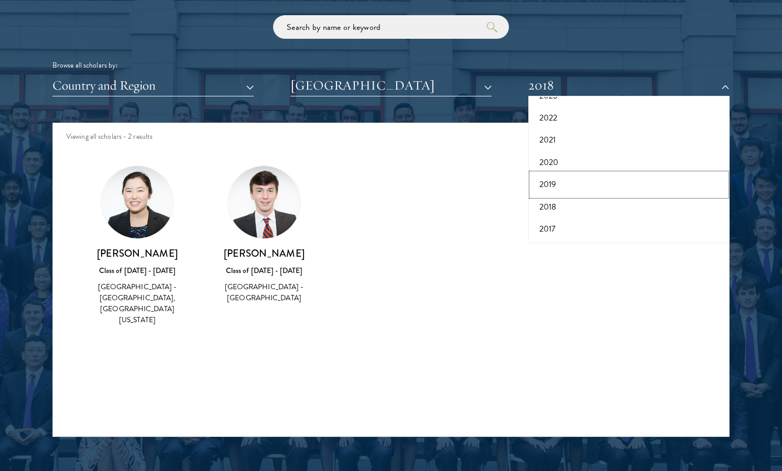
click at [553, 180] on button "2019" at bounding box center [628, 184] width 195 height 22
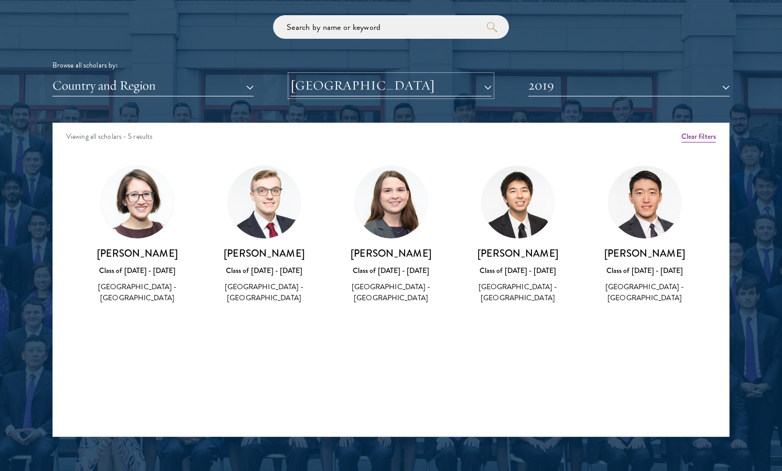
click at [431, 89] on button "[GEOGRAPHIC_DATA]" at bounding box center [390, 85] width 201 height 21
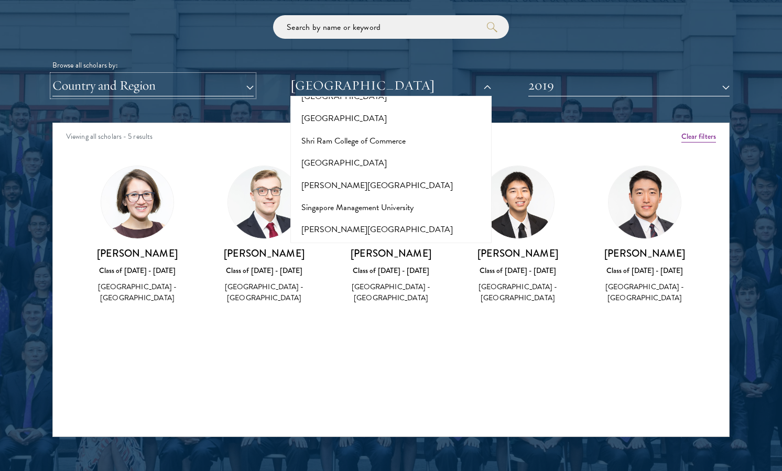
click at [239, 91] on button "Country and Region" at bounding box center [152, 85] width 201 height 21
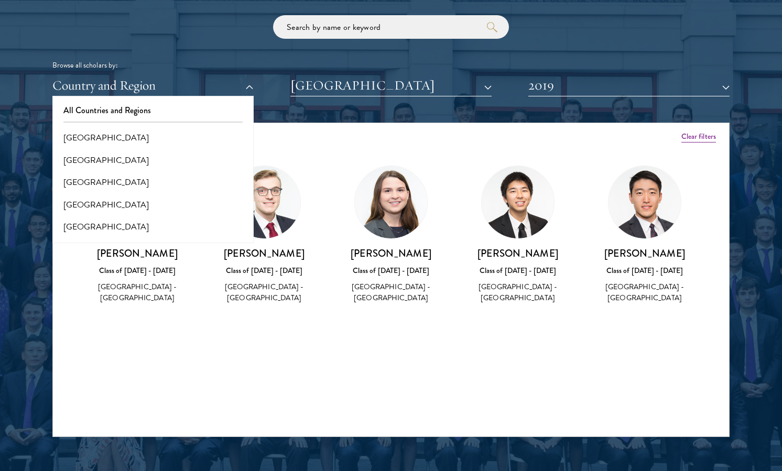
click at [281, 46] on div "Browse all scholars by: Country and Region All Countries and Regions [GEOGRAPHI…" at bounding box center [390, 55] width 677 height 81
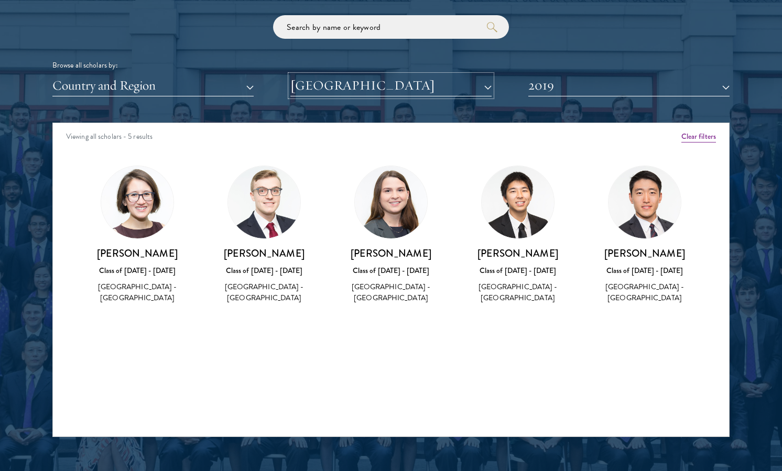
click at [316, 96] on button "[GEOGRAPHIC_DATA]" at bounding box center [390, 85] width 201 height 21
